Goal: Information Seeking & Learning: Learn about a topic

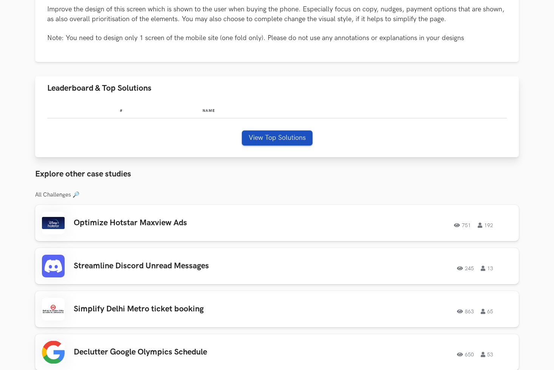
scroll to position [160, 0]
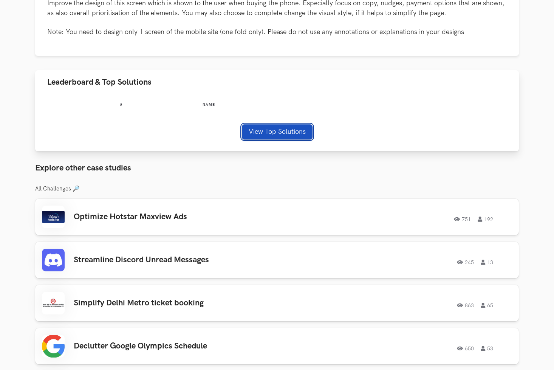
click at [271, 128] on button "View Top Solutions" at bounding box center [277, 131] width 71 height 15
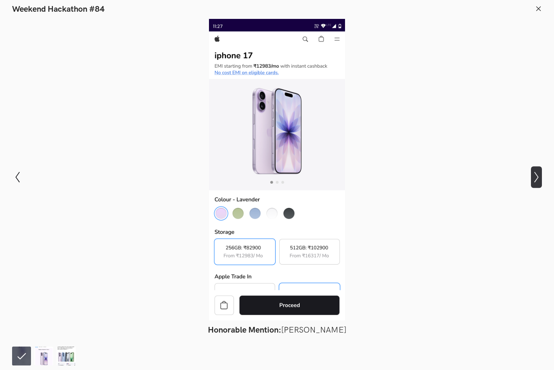
click at [534, 173] on icon "Show next slide" at bounding box center [535, 176] width 11 height 11
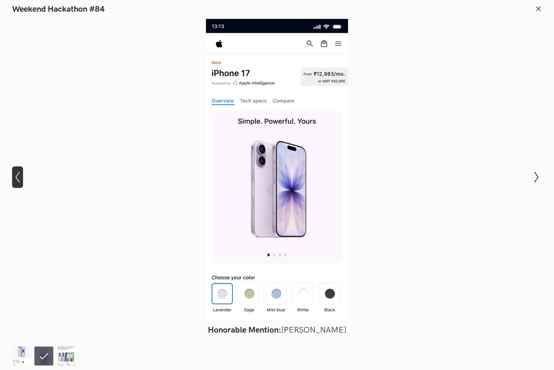
click at [20, 173] on icon "Show previous slide" at bounding box center [17, 176] width 11 height 11
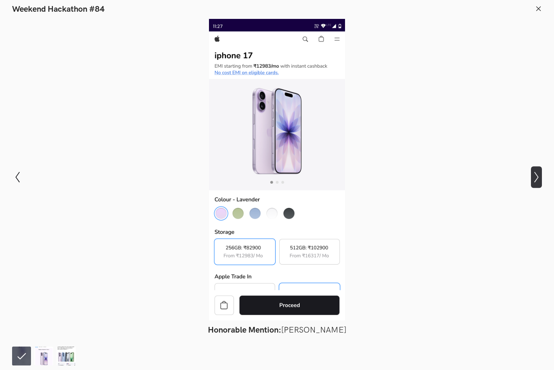
click at [536, 178] on icon "Show next slide" at bounding box center [535, 176] width 11 height 11
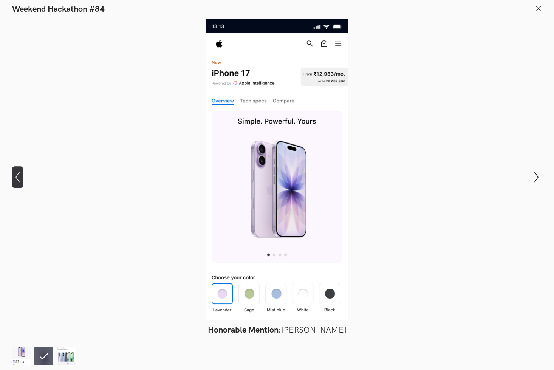
click at [19, 176] on icon "Show previous slide" at bounding box center [17, 176] width 11 height 11
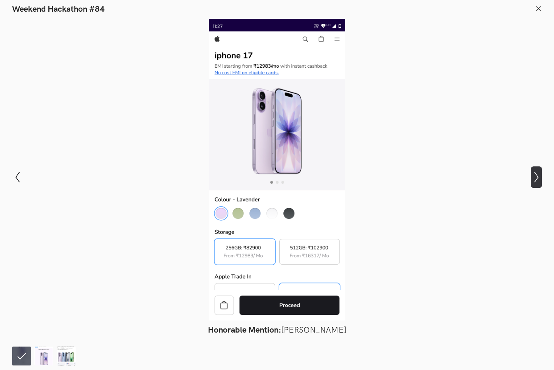
click at [537, 178] on icon at bounding box center [536, 177] width 4 height 11
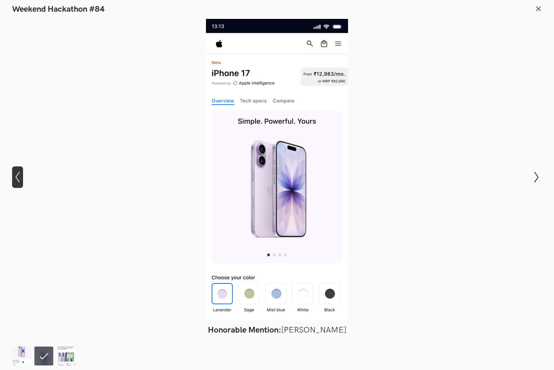
click at [17, 177] on icon "Show previous slide" at bounding box center [17, 176] width 11 height 11
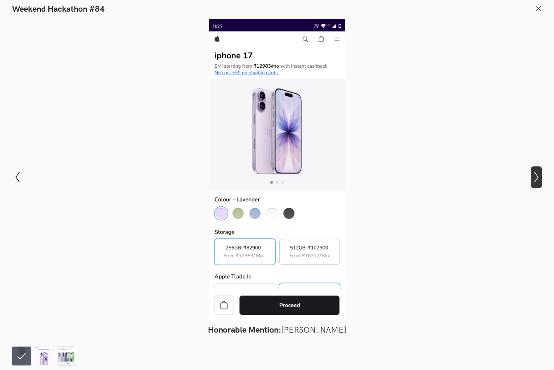
click at [540, 180] on icon "Show next slide" at bounding box center [535, 176] width 11 height 11
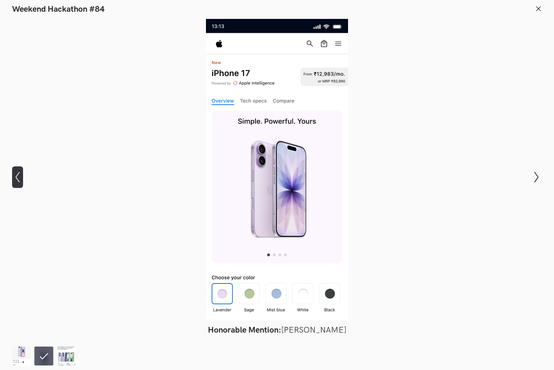
click at [20, 176] on icon "Show previous slide" at bounding box center [17, 176] width 11 height 11
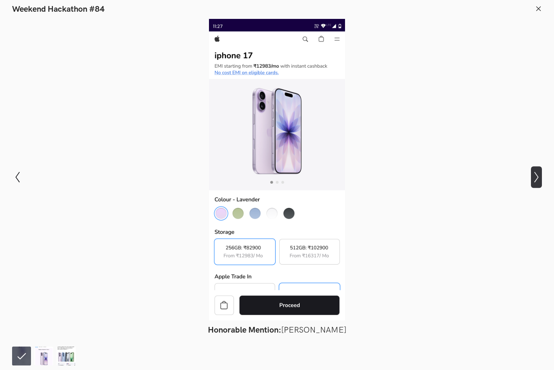
click at [535, 179] on icon "Show next slide" at bounding box center [535, 176] width 11 height 11
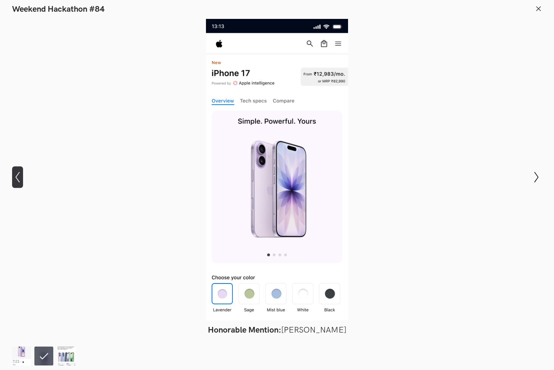
click at [16, 181] on icon "Show previous slide" at bounding box center [17, 176] width 11 height 11
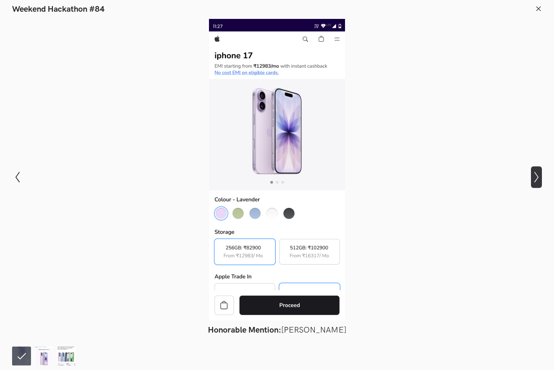
click at [535, 179] on icon "Show next slide" at bounding box center [535, 176] width 11 height 11
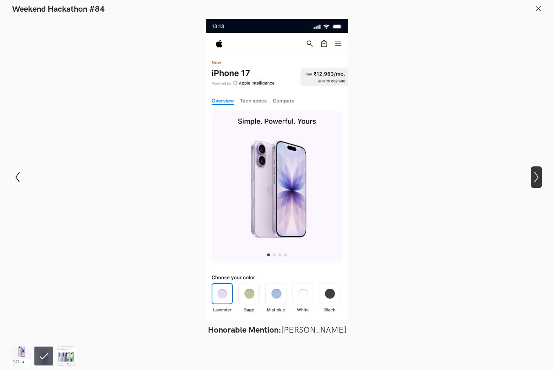
click at [534, 179] on icon "Show next slide" at bounding box center [535, 176] width 11 height 11
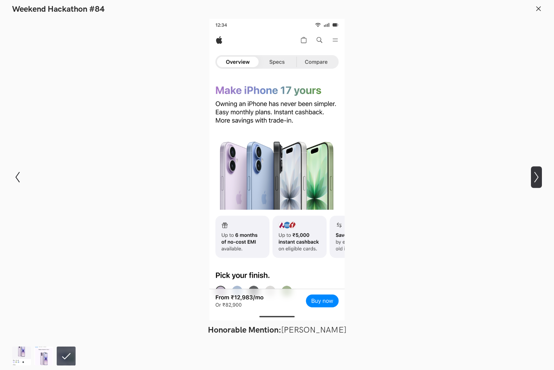
click at [534, 179] on icon "Show next slide" at bounding box center [535, 176] width 11 height 11
